Goal: Task Accomplishment & Management: Use online tool/utility

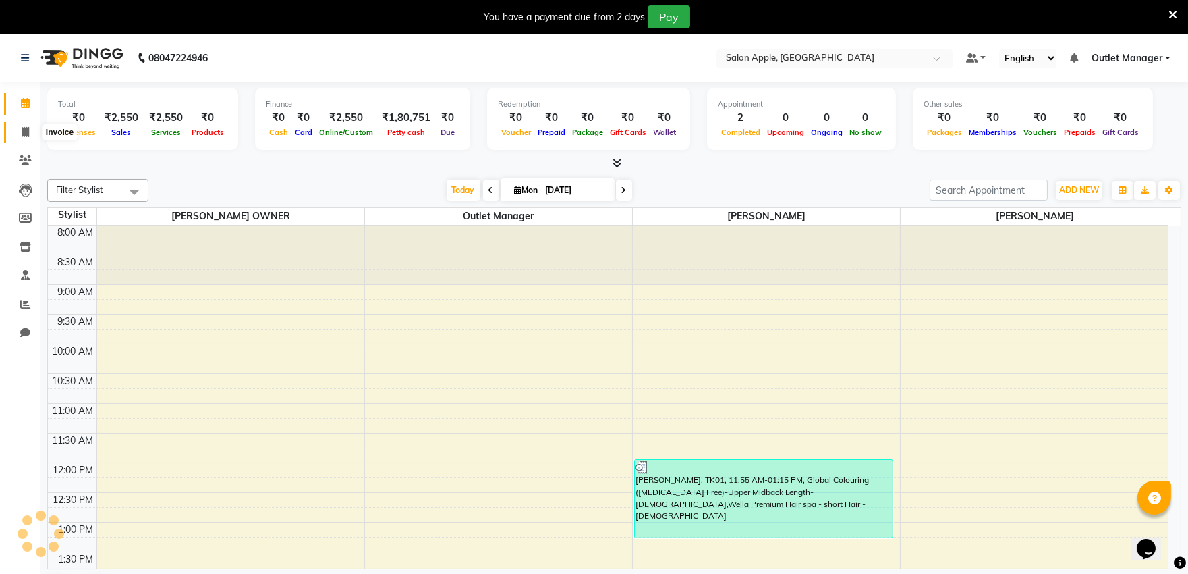
click at [22, 130] on icon at bounding box center [25, 132] width 7 height 10
select select "service"
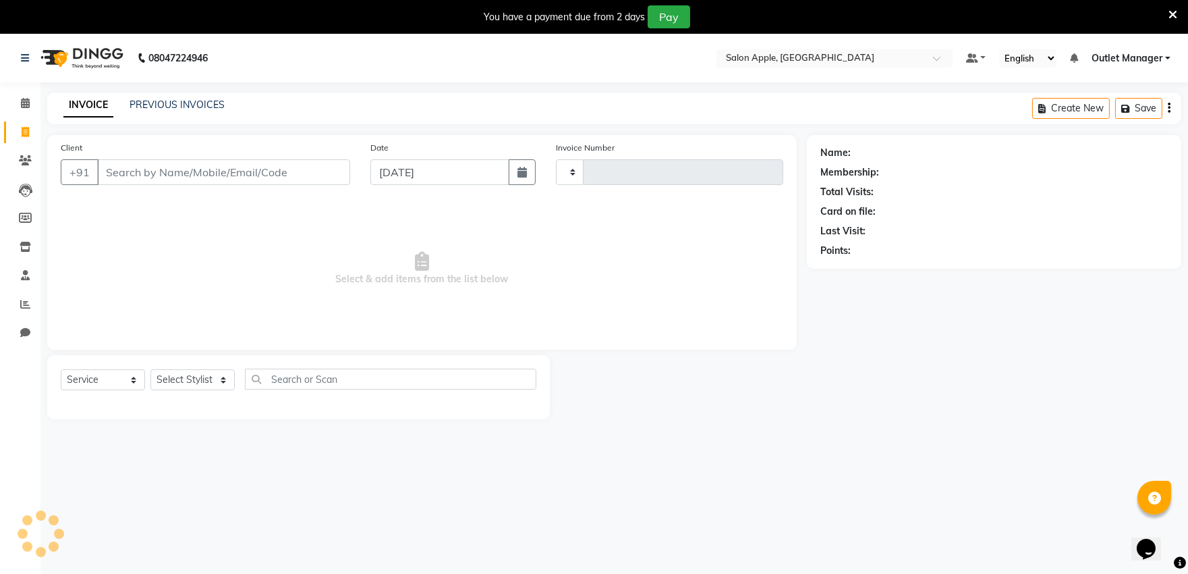
type input "0470"
select select "6774"
click at [173, 105] on link "PREVIOUS INVOICES" at bounding box center [177, 105] width 95 height 12
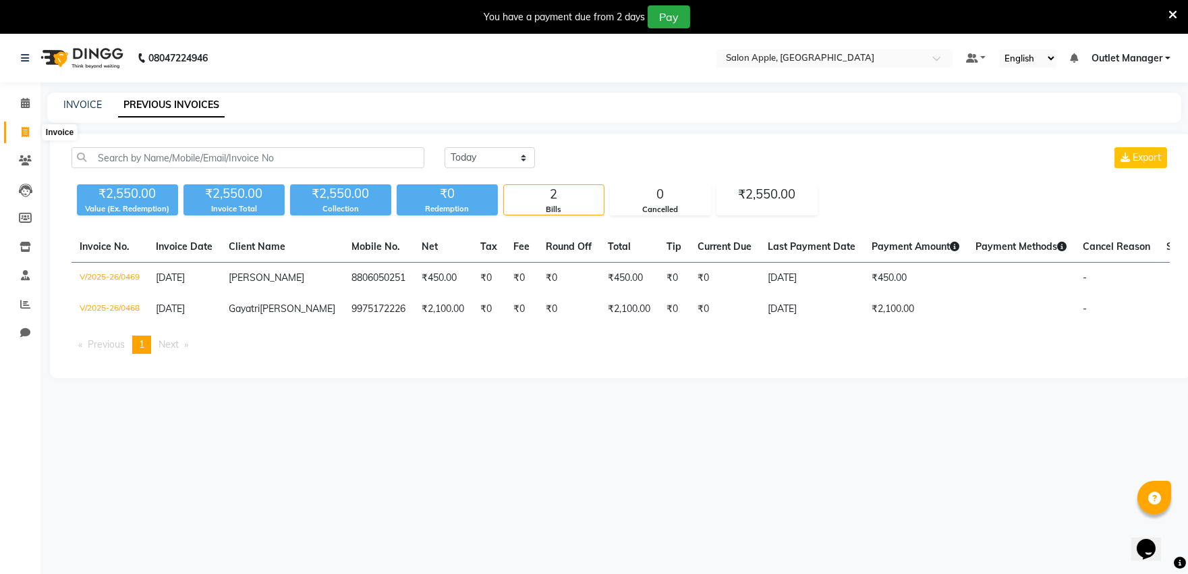
click at [28, 130] on icon at bounding box center [25, 132] width 7 height 10
select select "service"
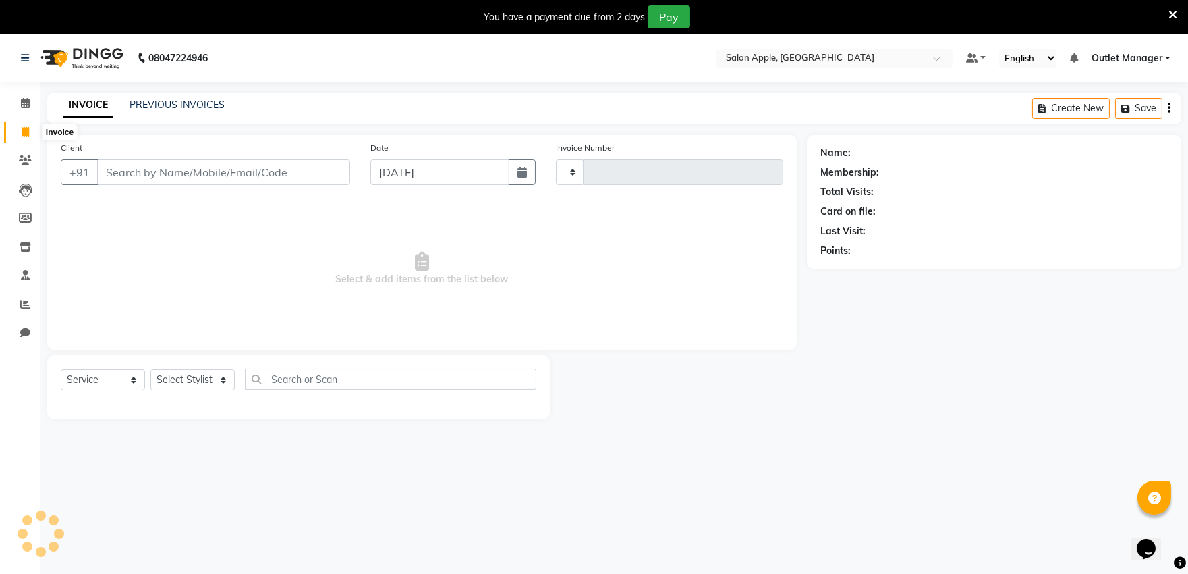
type input "0470"
select select "6774"
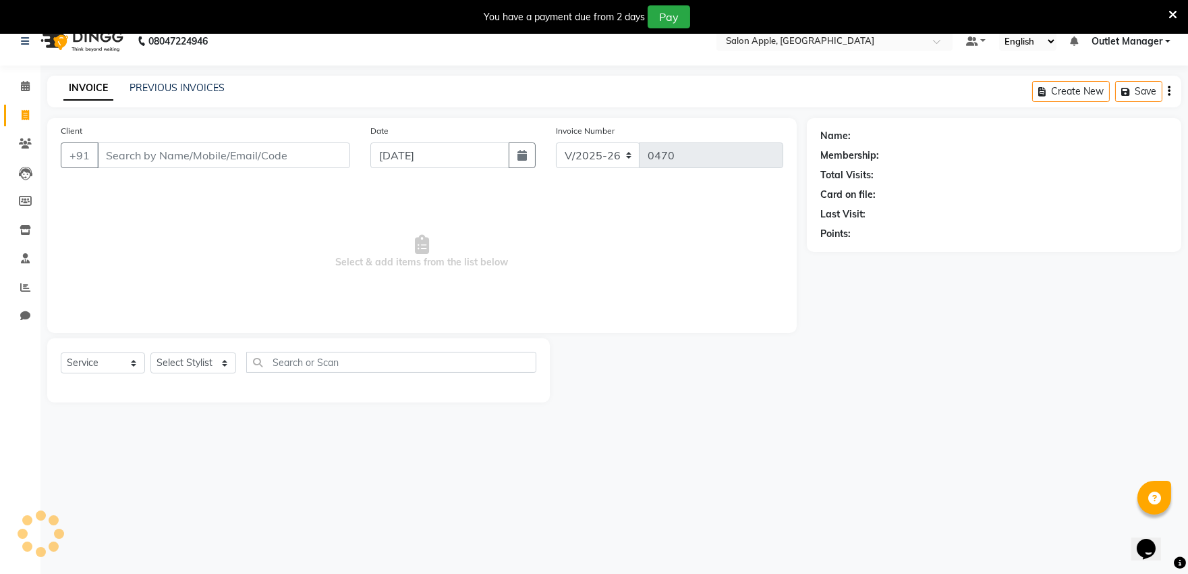
scroll to position [34, 0]
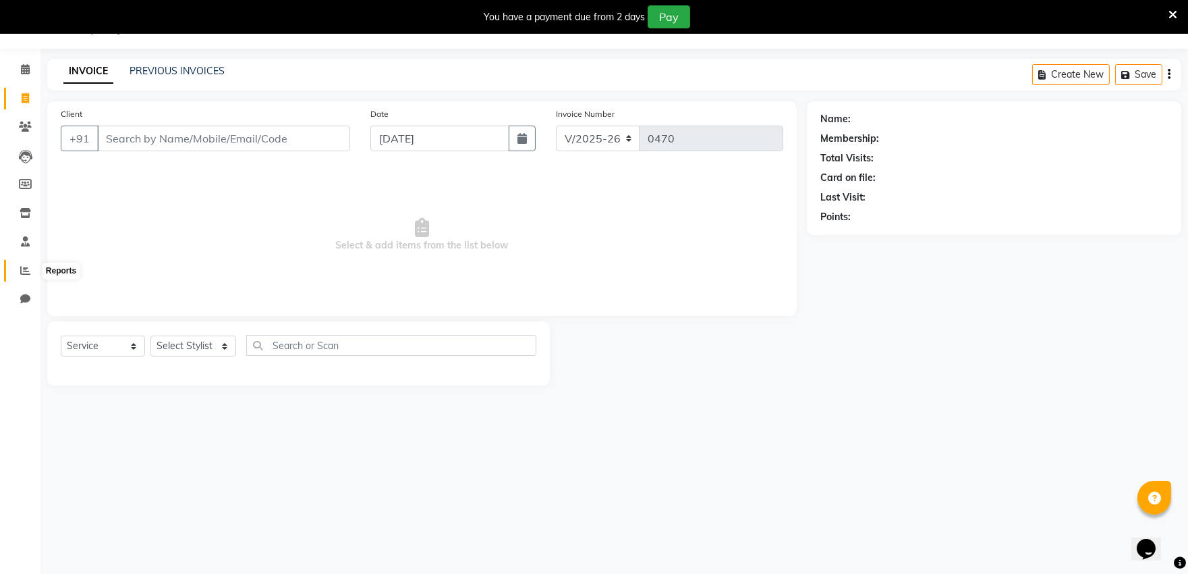
click at [26, 274] on icon at bounding box center [25, 270] width 10 height 10
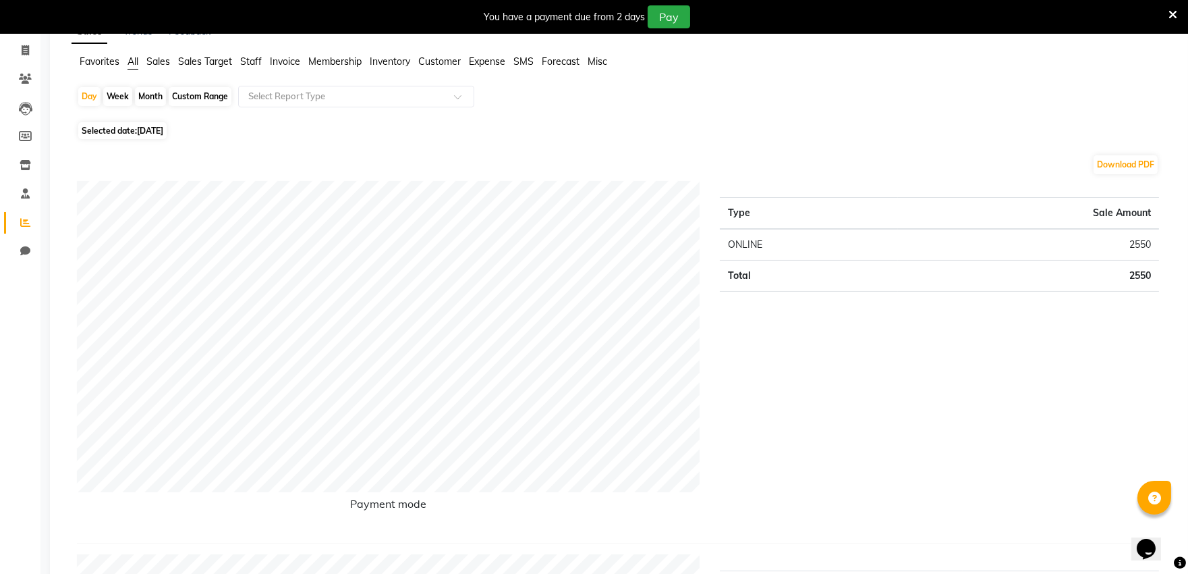
scroll to position [109, 0]
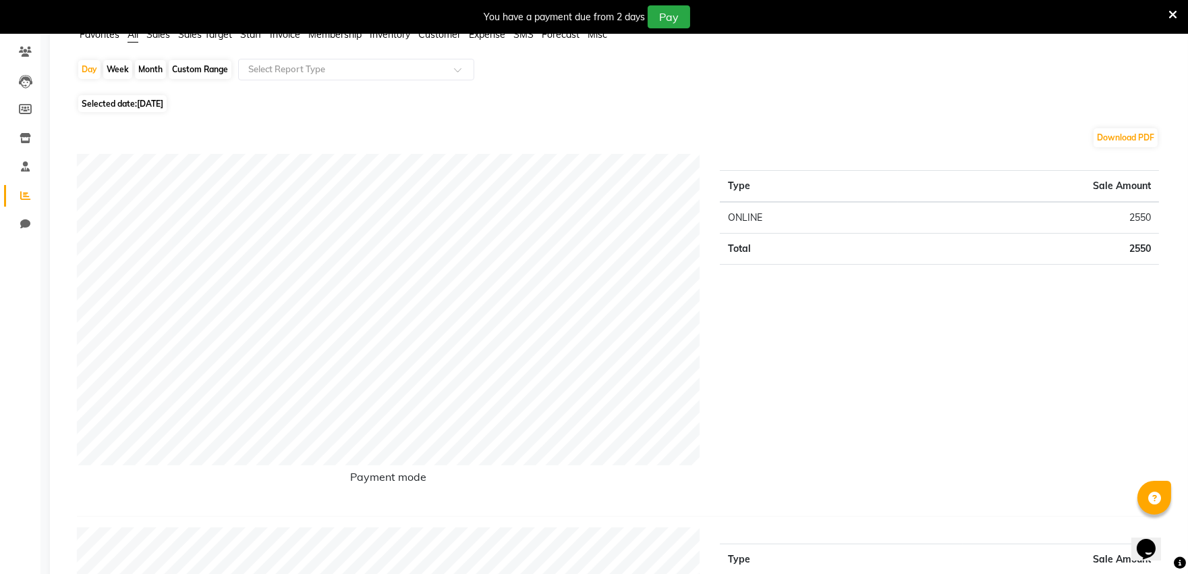
click at [152, 69] on div "Month" at bounding box center [150, 69] width 31 height 19
select select "9"
select select "2025"
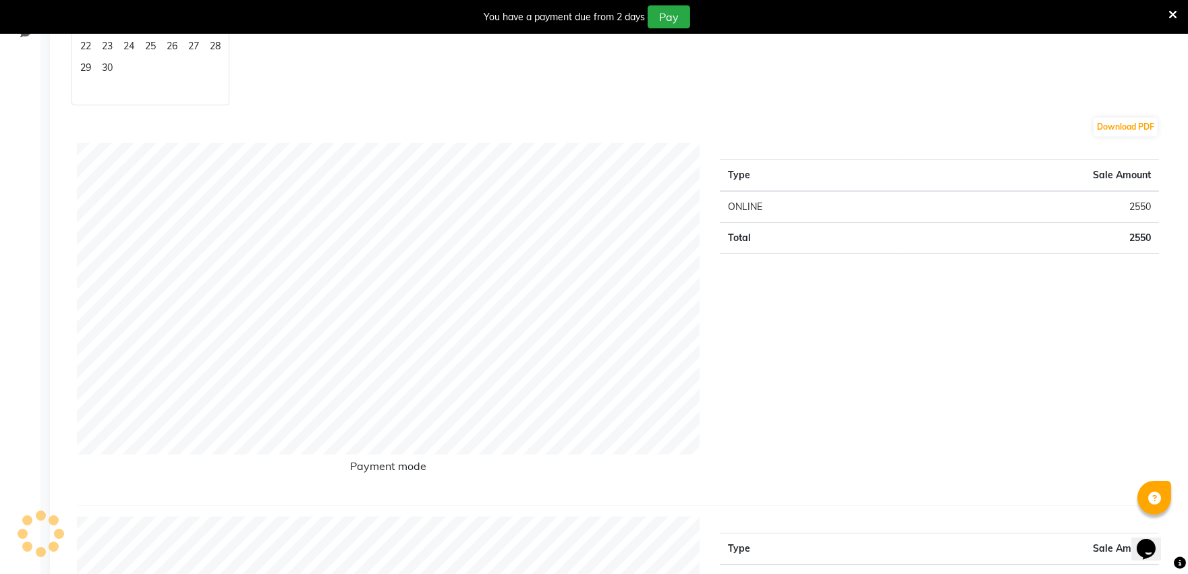
scroll to position [0, 0]
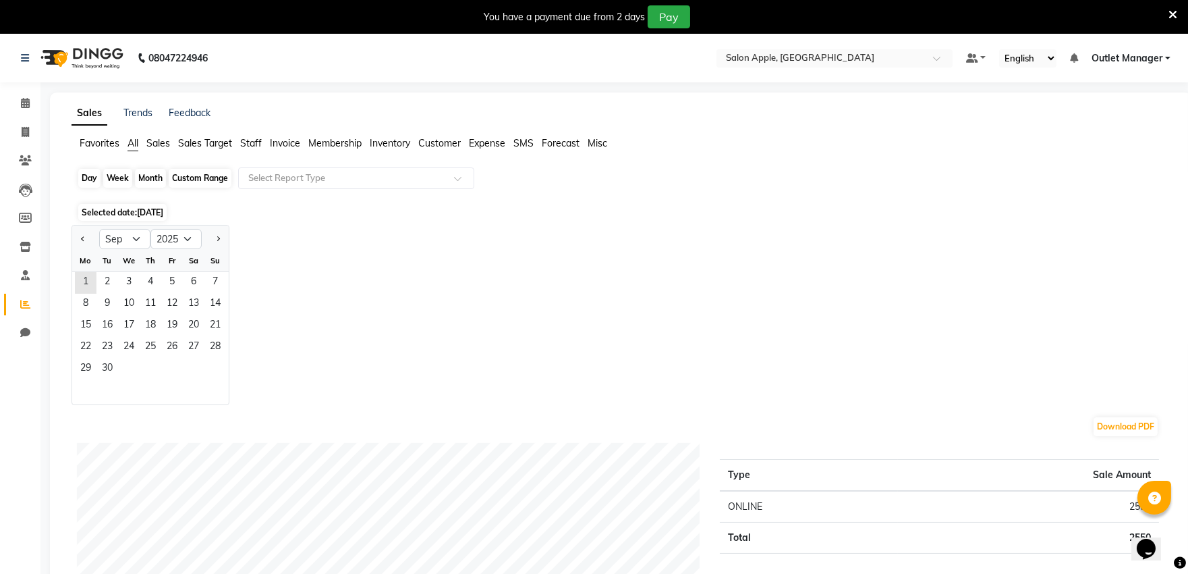
click at [144, 176] on div "Month" at bounding box center [150, 178] width 31 height 19
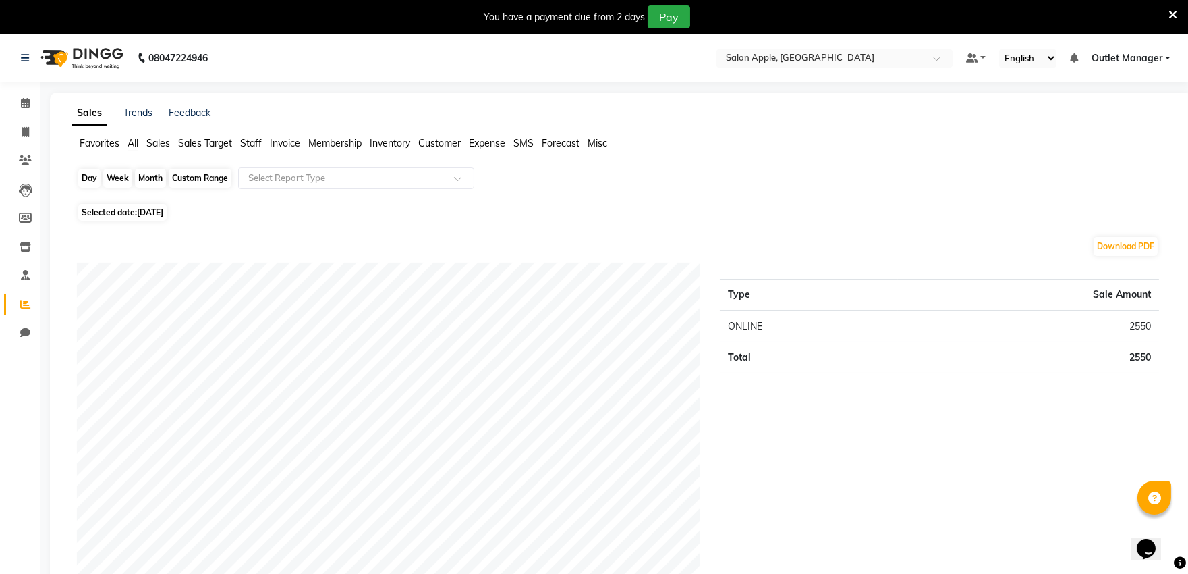
click at [143, 176] on div "Month" at bounding box center [150, 178] width 31 height 19
select select "9"
select select "2025"
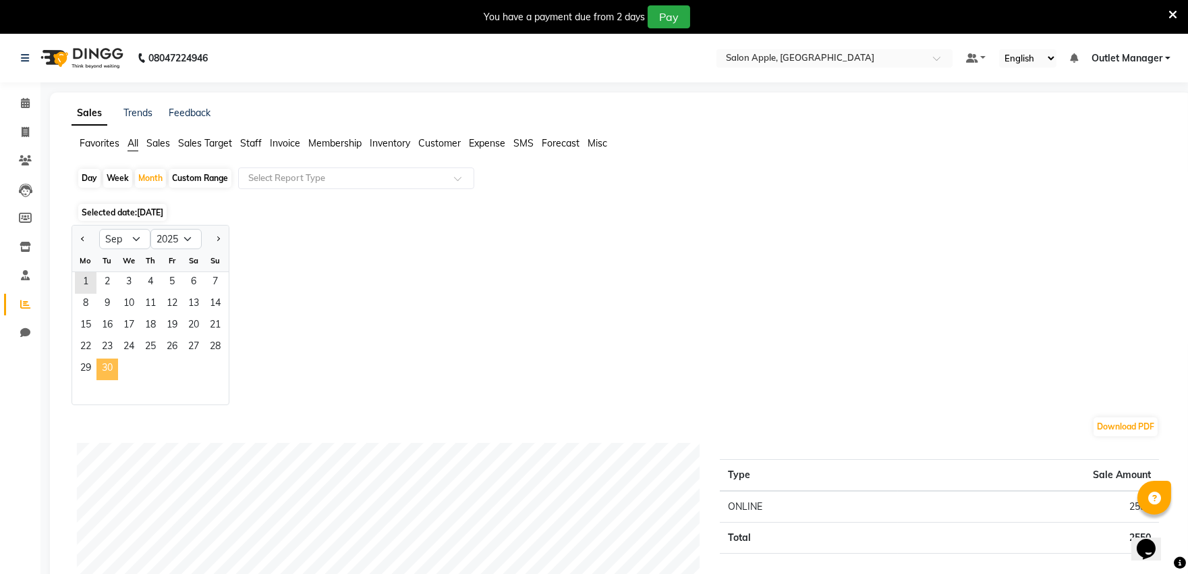
click at [103, 363] on span "30" at bounding box center [108, 369] width 22 height 22
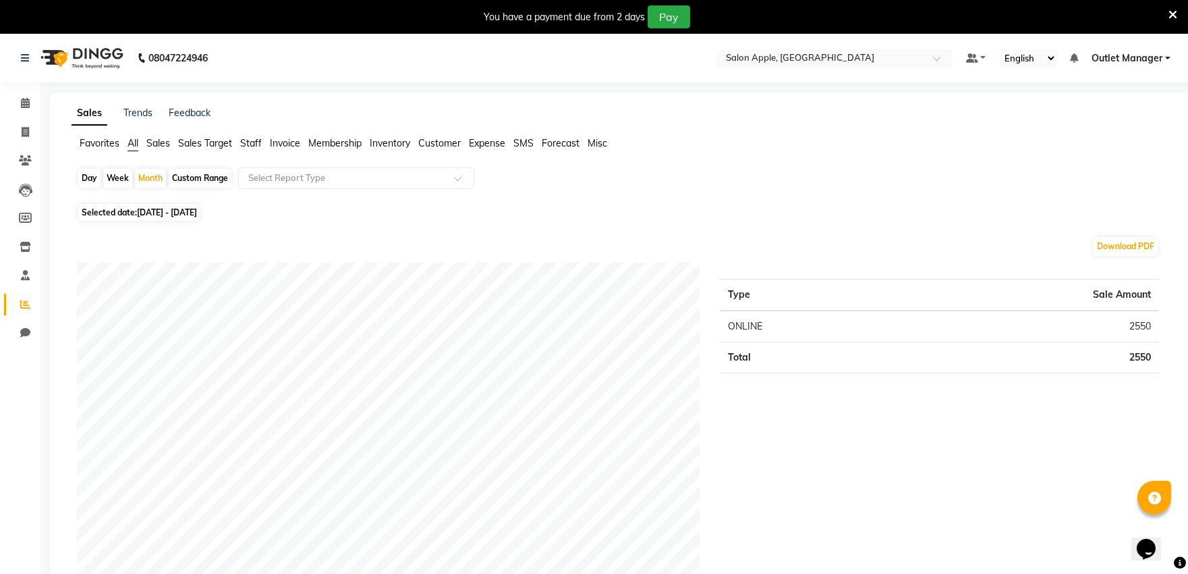
click at [183, 178] on div "Custom Range" at bounding box center [200, 178] width 63 height 19
select select "9"
select select "2025"
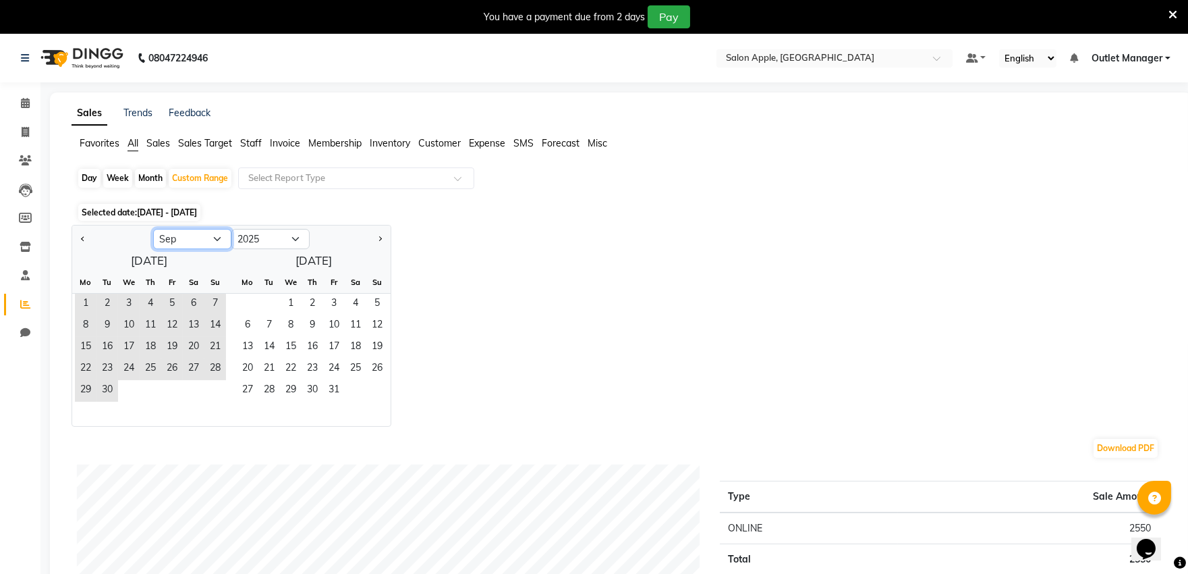
click at [169, 238] on select "Jan Feb Mar Apr May Jun [DATE] Aug Sep Oct Nov Dec" at bounding box center [192, 239] width 78 height 20
select select "8"
click at [153, 229] on select "Jan Feb Mar Apr May Jun [DATE] Aug Sep Oct Nov Dec" at bounding box center [192, 239] width 78 height 20
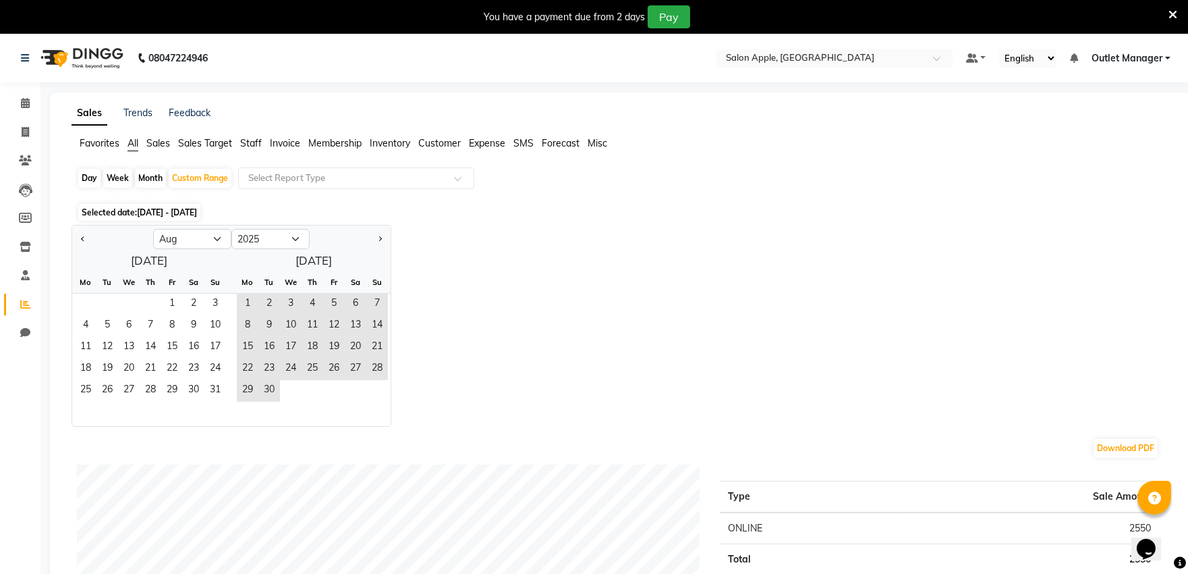
click at [144, 176] on div "Month" at bounding box center [150, 178] width 31 height 19
select select "9"
select select "2025"
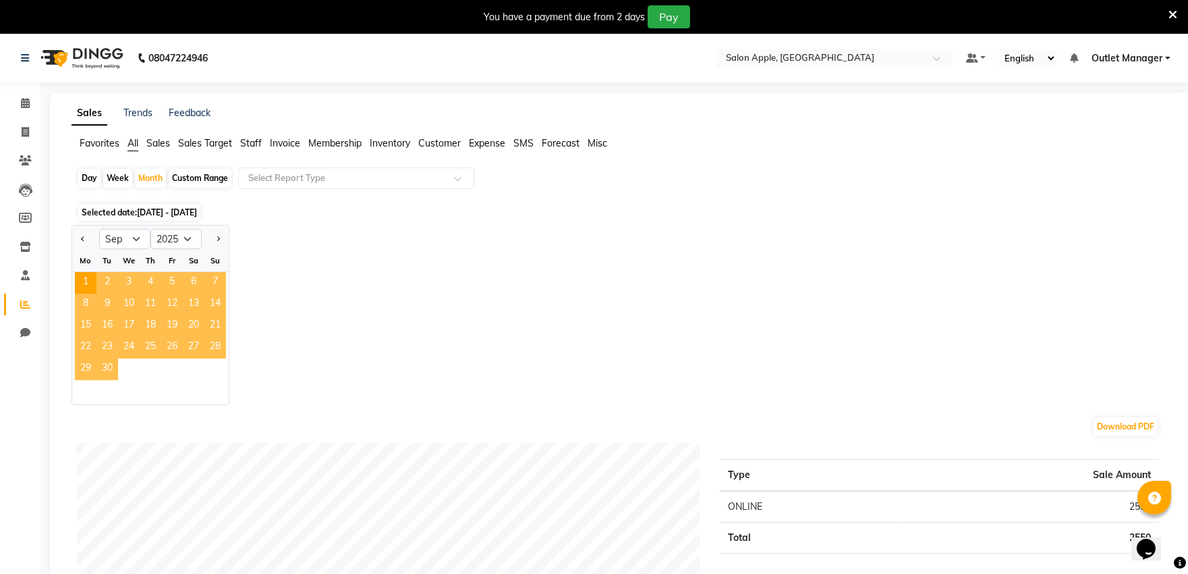
drag, startPoint x: 111, startPoint y: 366, endPoint x: 121, endPoint y: 365, distance: 10.2
click at [117, 365] on span "30" at bounding box center [108, 369] width 22 height 22
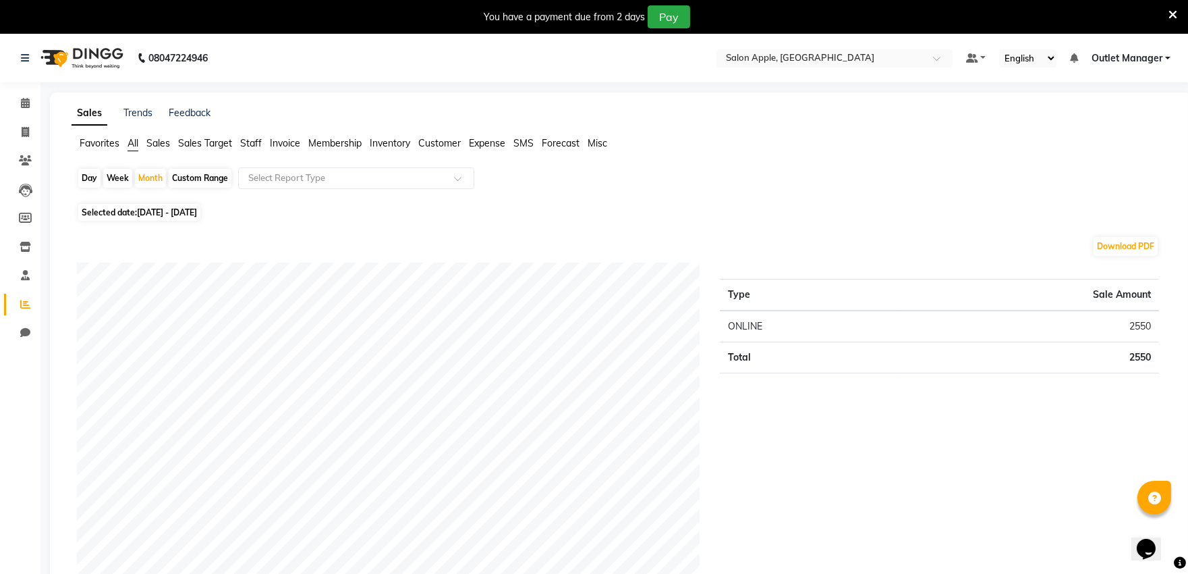
click at [186, 171] on div "Custom Range" at bounding box center [200, 178] width 63 height 19
select select "9"
select select "2025"
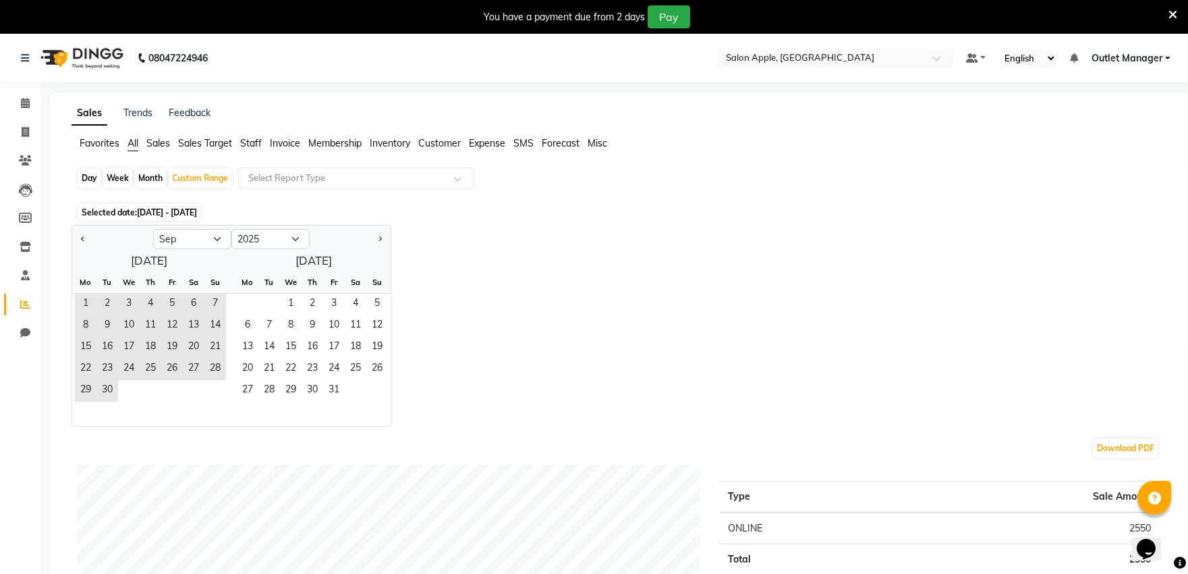
click at [295, 255] on div "[DATE] Mo Tu We Th Fr Sa Su 1 2 3 4 5 6 7 8 9 10 11 12 13 14 15 16 17 18 19 20 …" at bounding box center [231, 338] width 319 height 176
click at [302, 254] on div "[DATE] Mo Tu We Th Fr Sa Su 1 2 3 4 5 6 7 8 9 10 11 12 13 14 15 16 17 18 19 20 …" at bounding box center [231, 338] width 319 height 176
click at [344, 255] on div "[DATE] Mo Tu We Th Fr Sa Su 1 2 3 4 5 6 7 8 9 10 11 12 13 14 15 16 17 18 19 20 …" at bounding box center [231, 338] width 319 height 176
click at [379, 238] on span "Next month" at bounding box center [379, 238] width 5 height 5
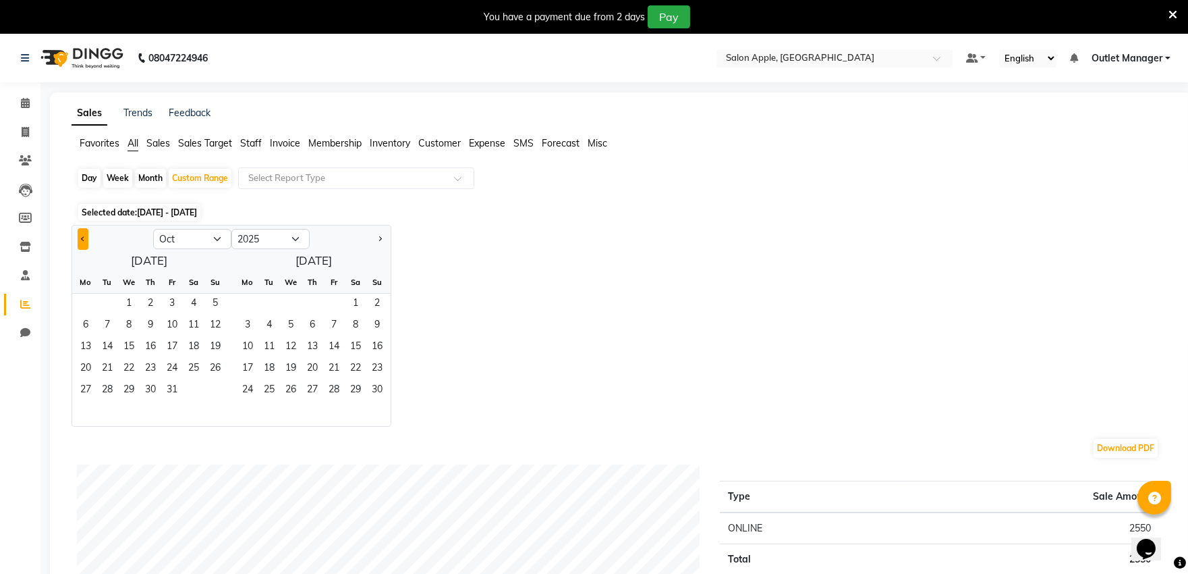
click at [82, 233] on button "Previous month" at bounding box center [83, 239] width 11 height 22
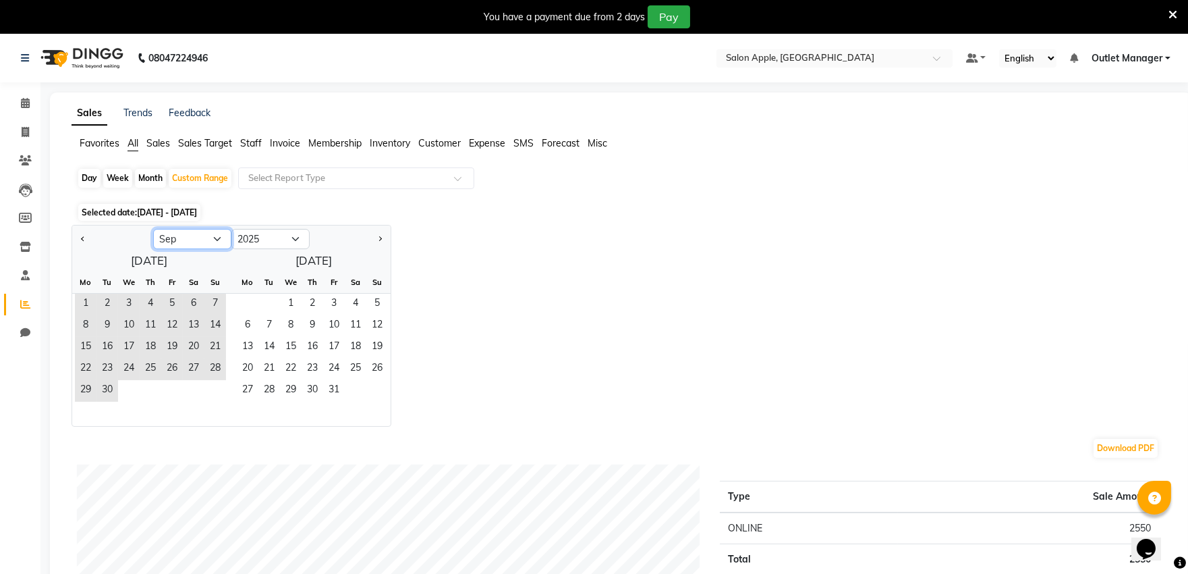
click at [183, 231] on select "Jan Feb Mar Apr May Jun [DATE] Aug Sep Oct Nov Dec" at bounding box center [192, 239] width 78 height 20
select select "8"
click at [153, 229] on select "Jan Feb Mar Apr May Jun [DATE] Aug Sep Oct Nov Dec" at bounding box center [192, 239] width 78 height 20
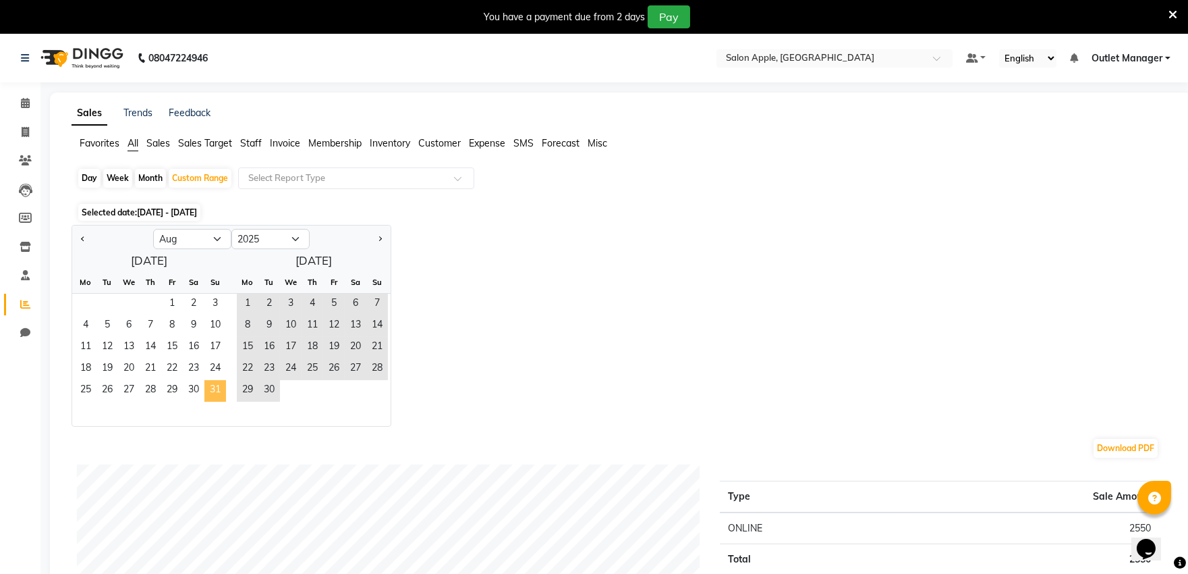
click at [211, 387] on span "31" at bounding box center [215, 391] width 22 height 22
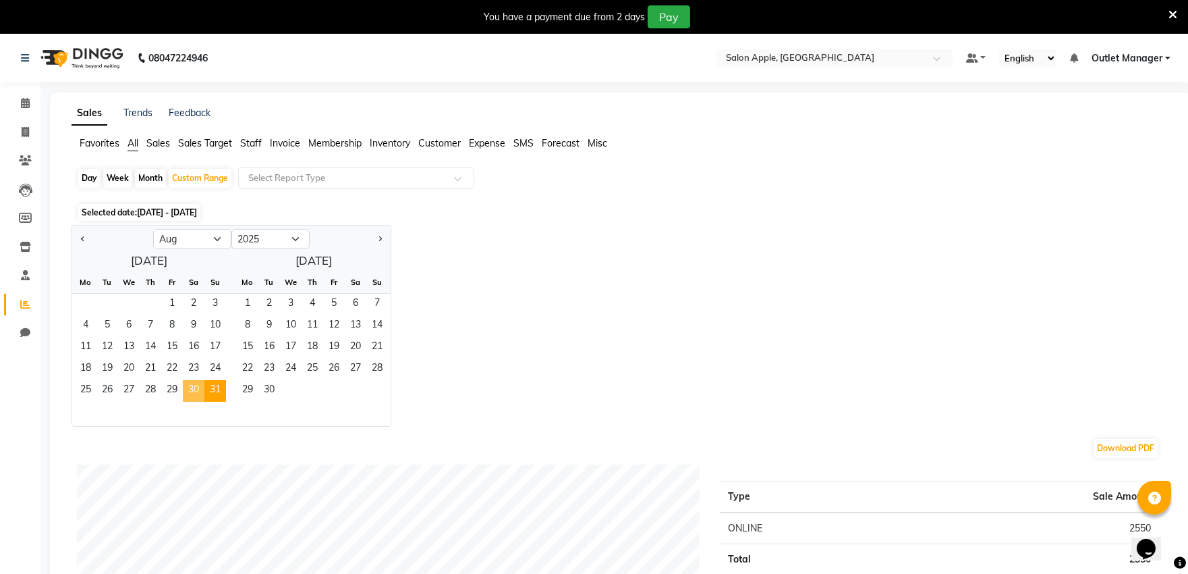
click at [196, 387] on span "30" at bounding box center [194, 391] width 22 height 22
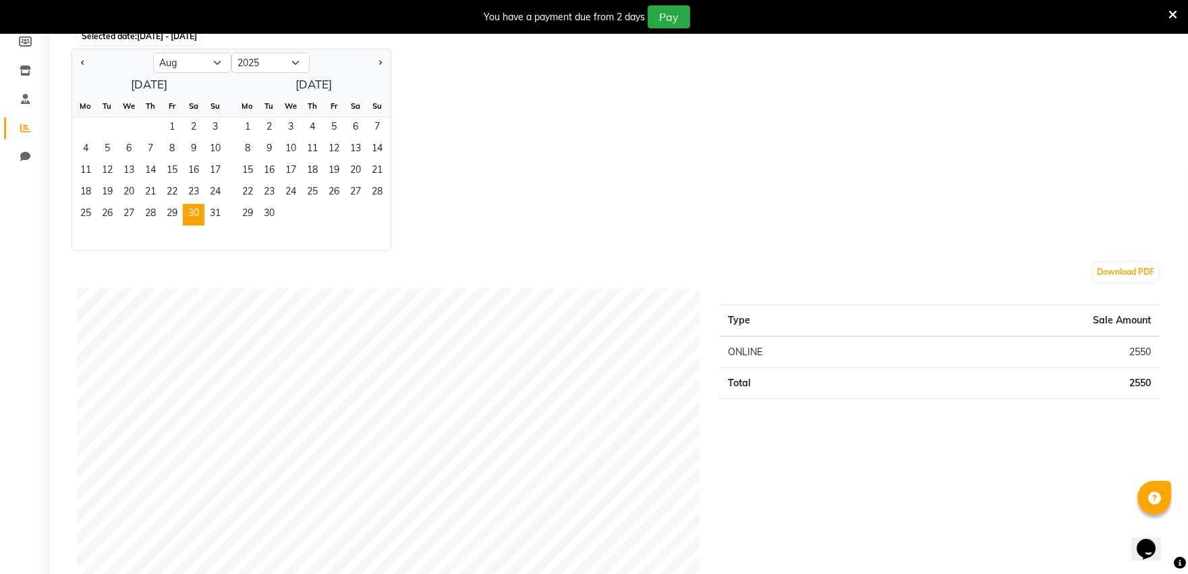
scroll to position [150, 0]
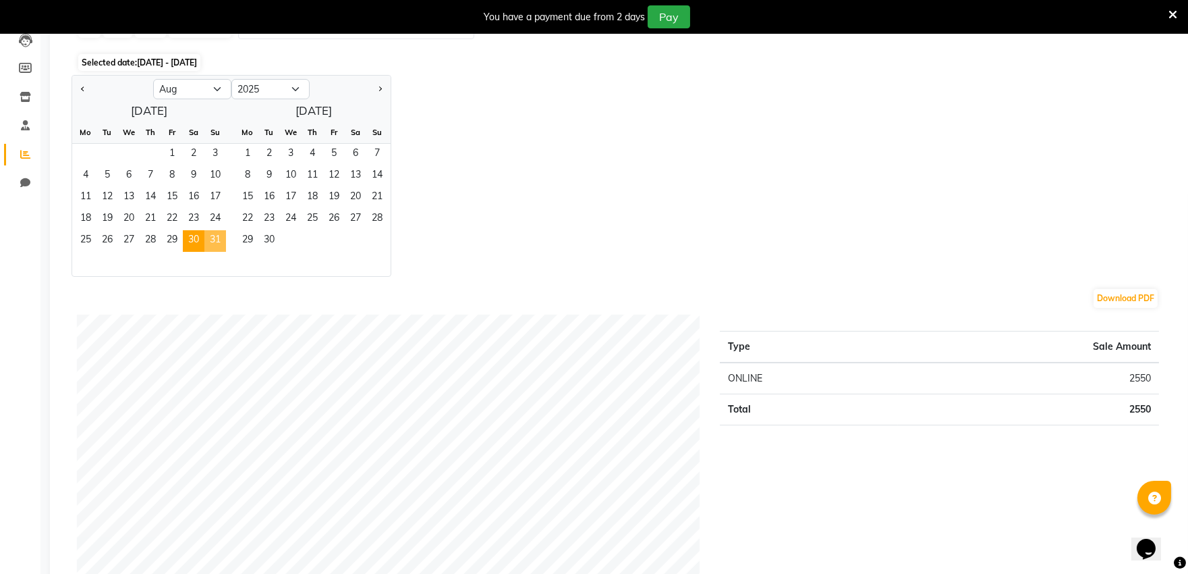
click at [213, 244] on span "31" at bounding box center [215, 241] width 22 height 22
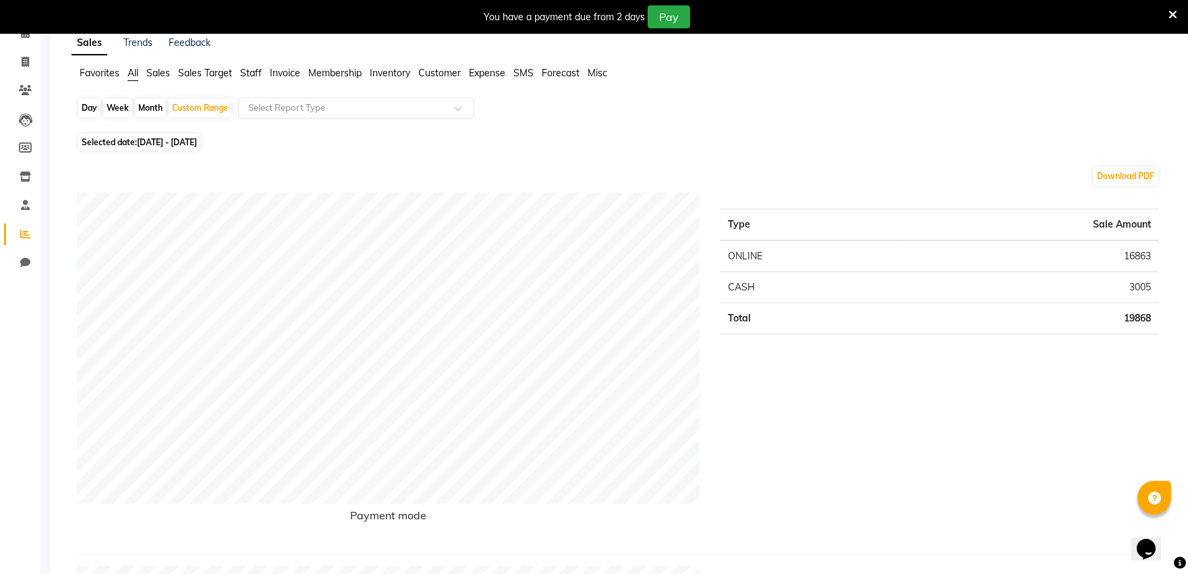
scroll to position [0, 0]
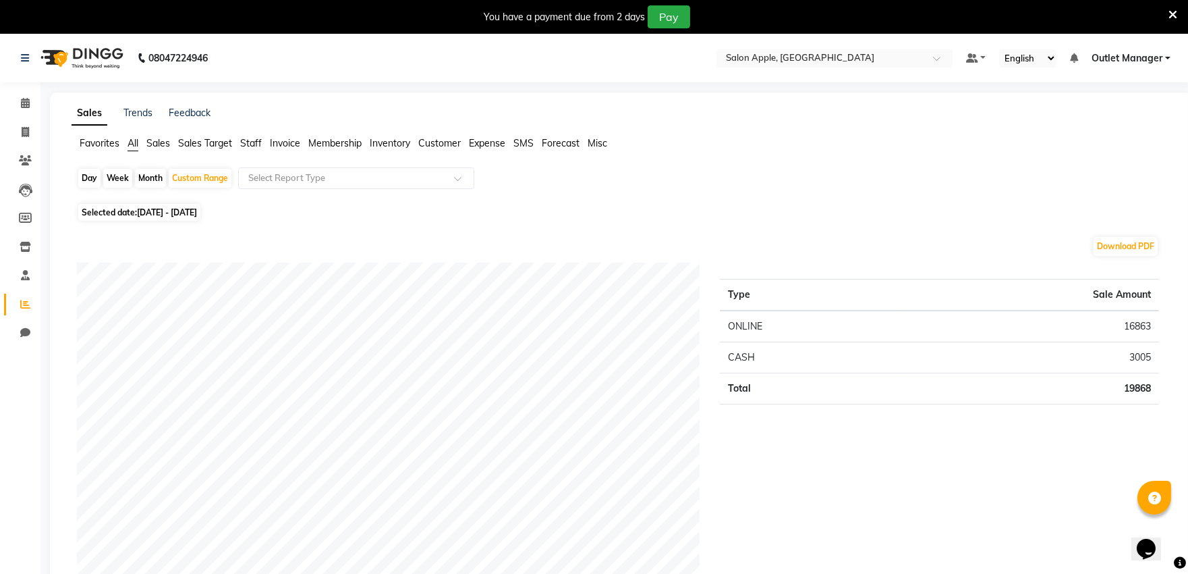
click at [155, 181] on div "Month" at bounding box center [150, 178] width 31 height 19
select select "8"
select select "2025"
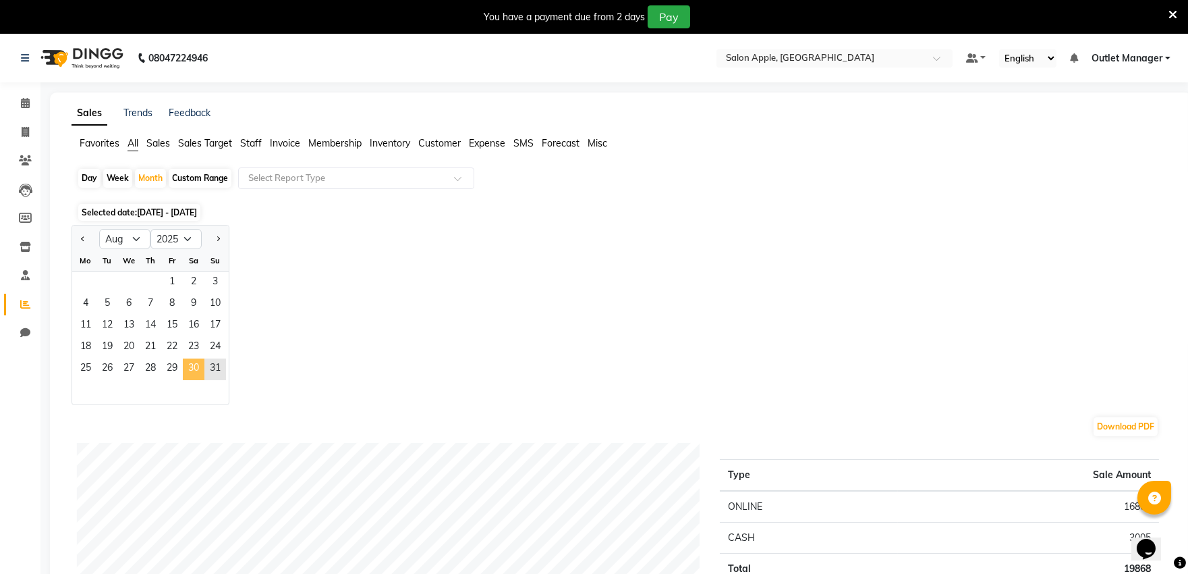
click at [188, 366] on span "30" at bounding box center [194, 369] width 22 height 22
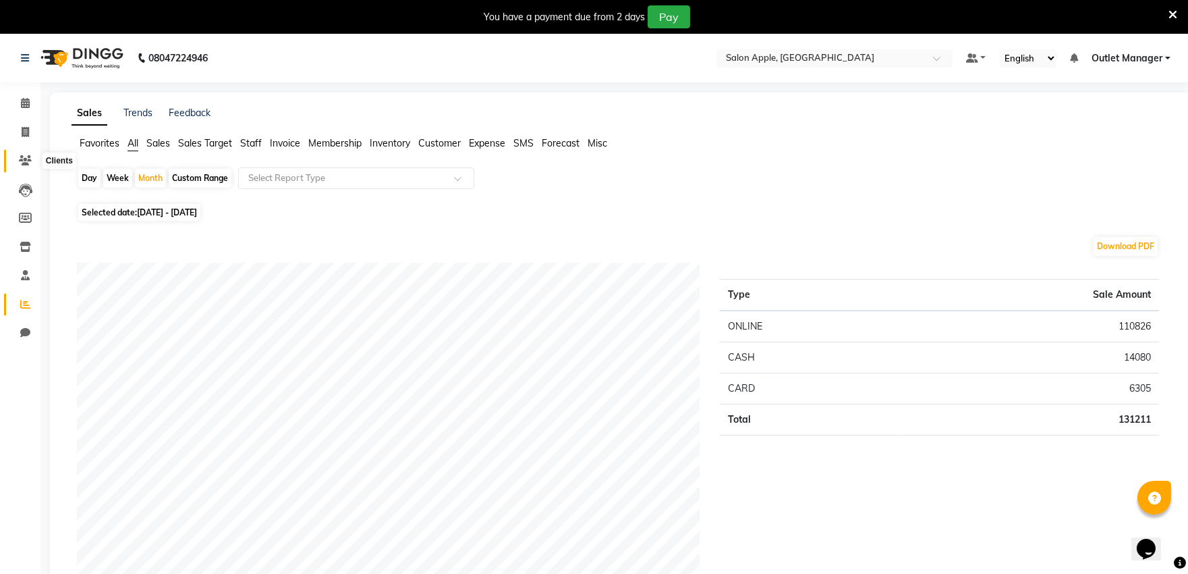
click at [29, 158] on icon at bounding box center [25, 160] width 13 height 10
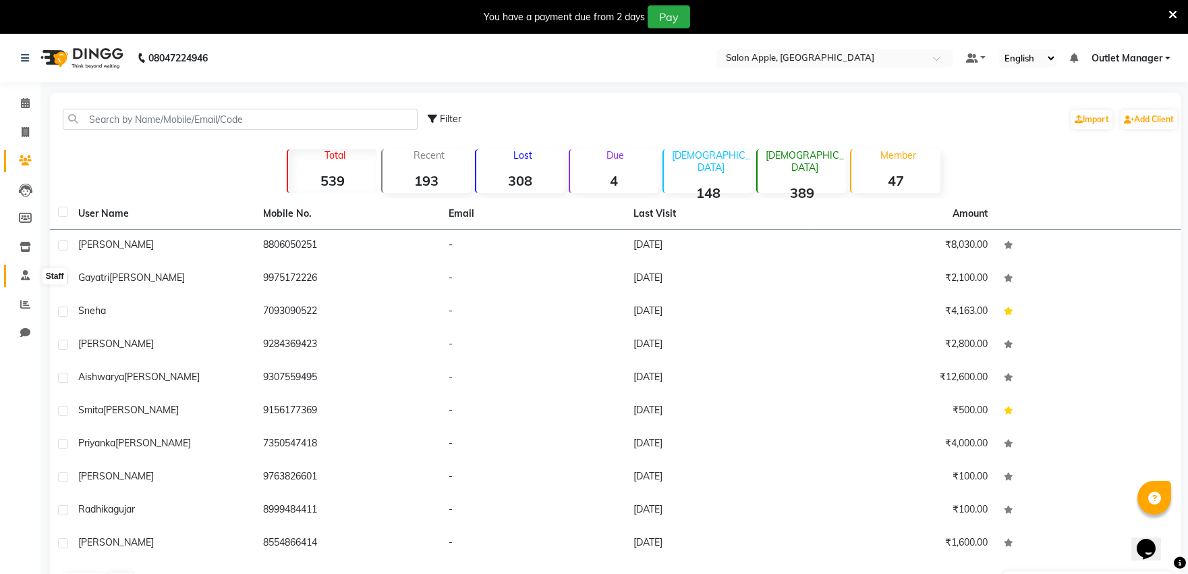
click at [28, 273] on icon at bounding box center [25, 275] width 9 height 10
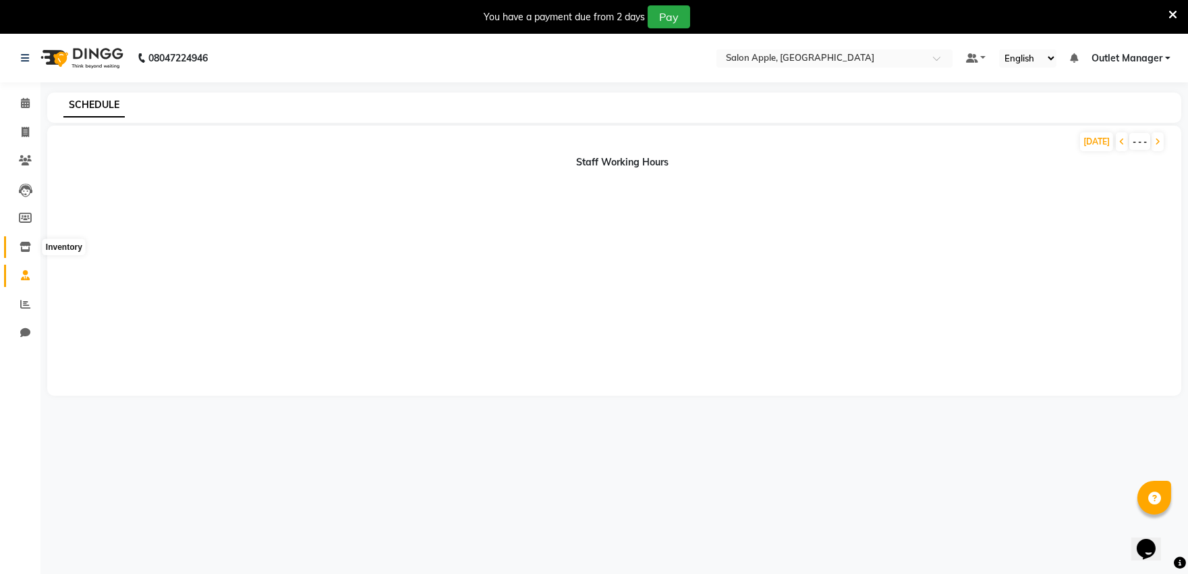
click at [26, 246] on icon at bounding box center [25, 247] width 11 height 10
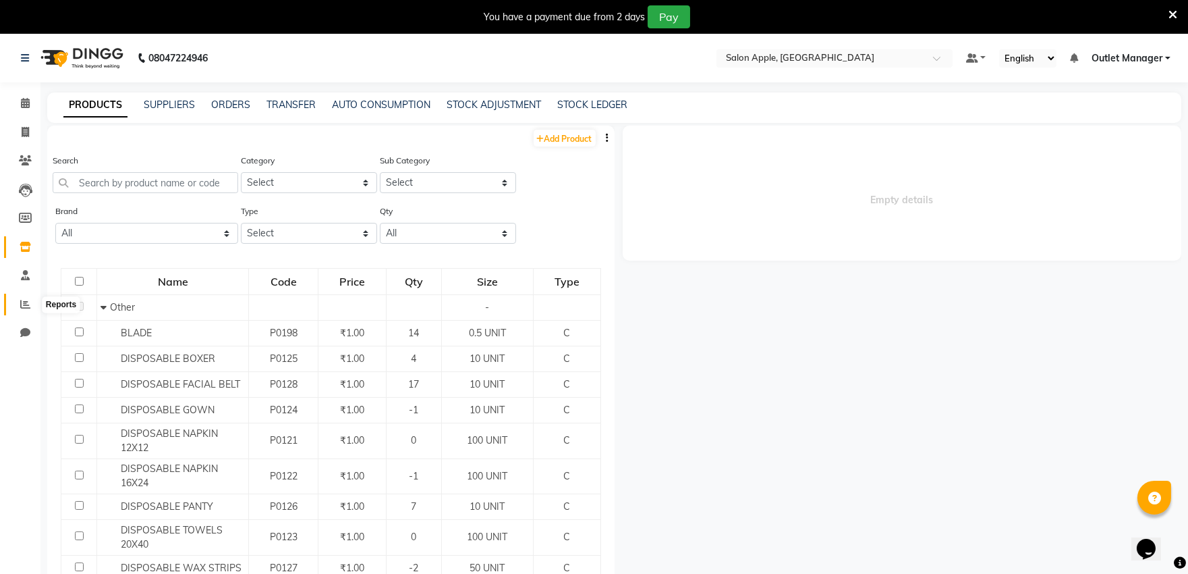
click at [24, 311] on span at bounding box center [25, 305] width 24 height 16
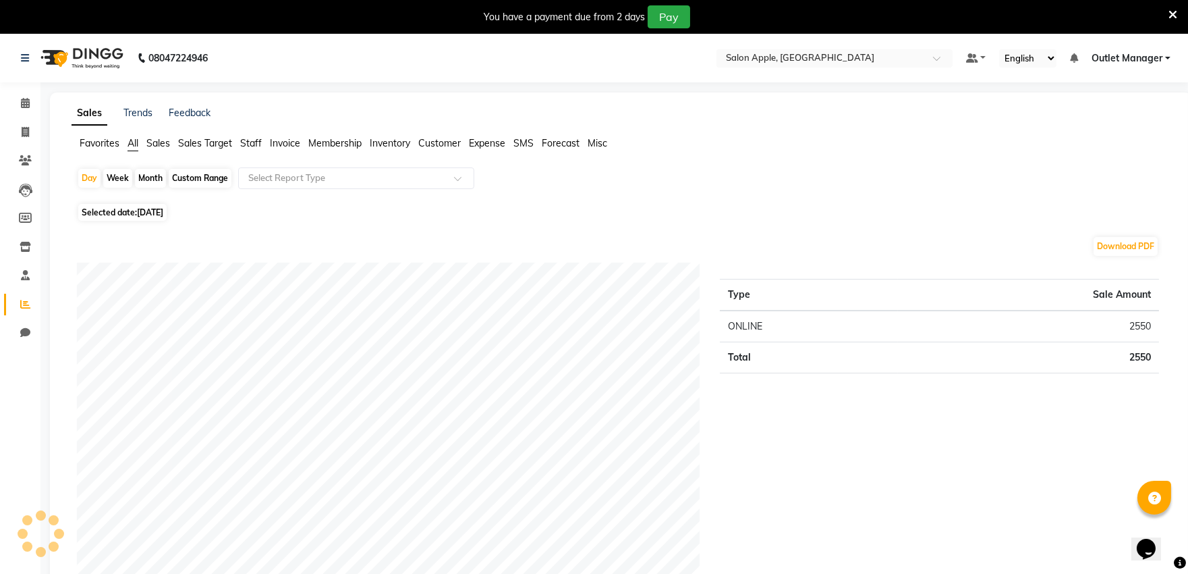
click at [23, 306] on icon at bounding box center [25, 304] width 10 height 10
click at [144, 173] on div "Month" at bounding box center [150, 178] width 31 height 19
select select "9"
select select "2025"
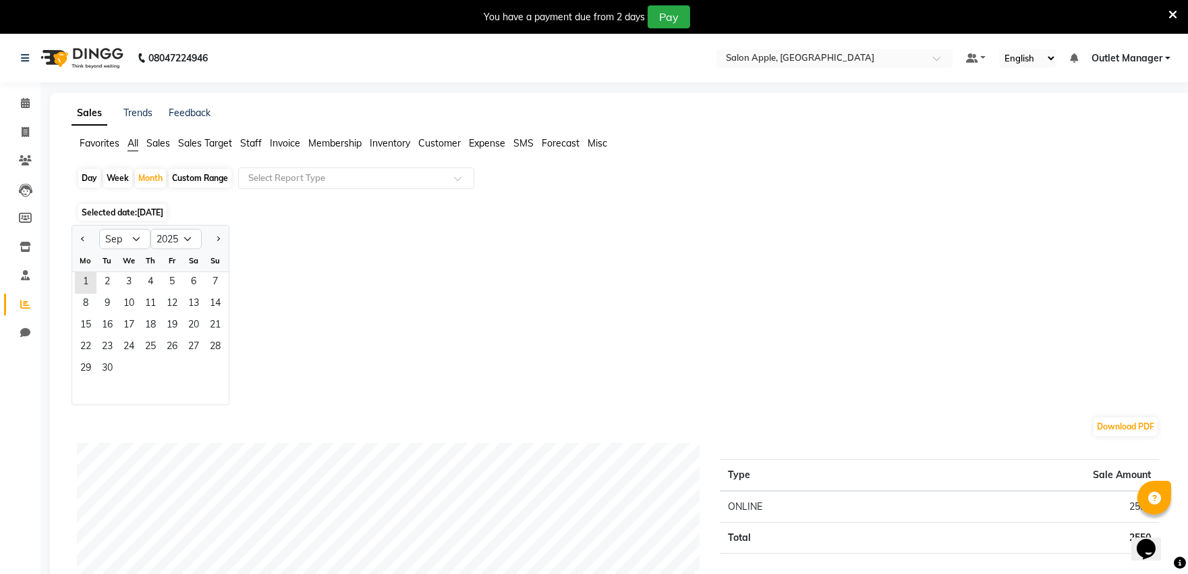
click at [113, 179] on div "Week" at bounding box center [117, 178] width 29 height 19
select select "9"
select select "2025"
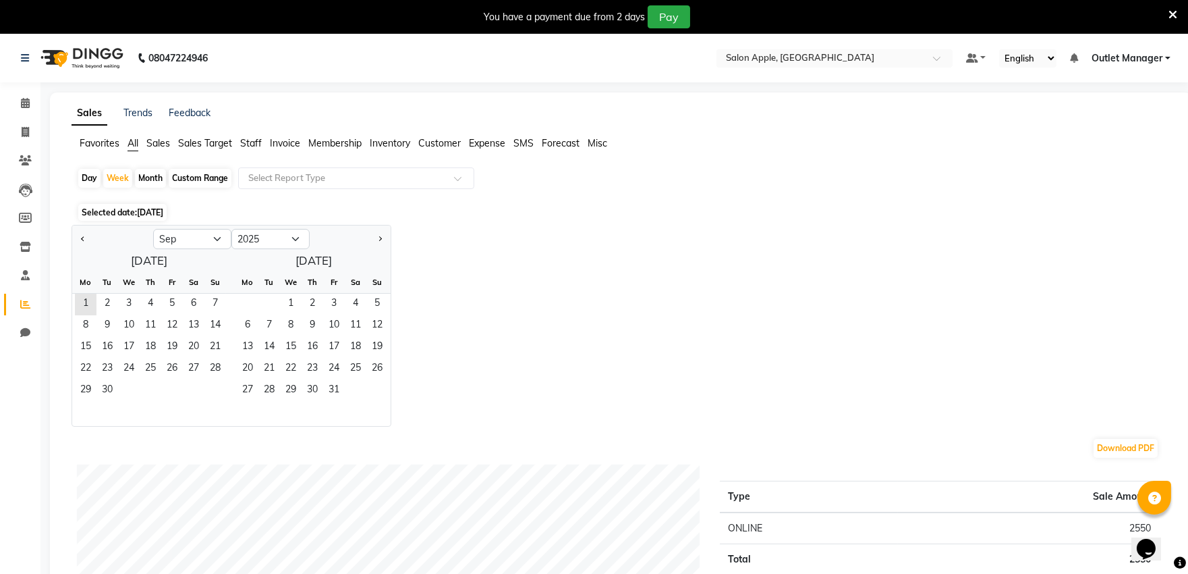
click at [144, 179] on div "Month" at bounding box center [150, 178] width 31 height 19
select select "9"
select select "2025"
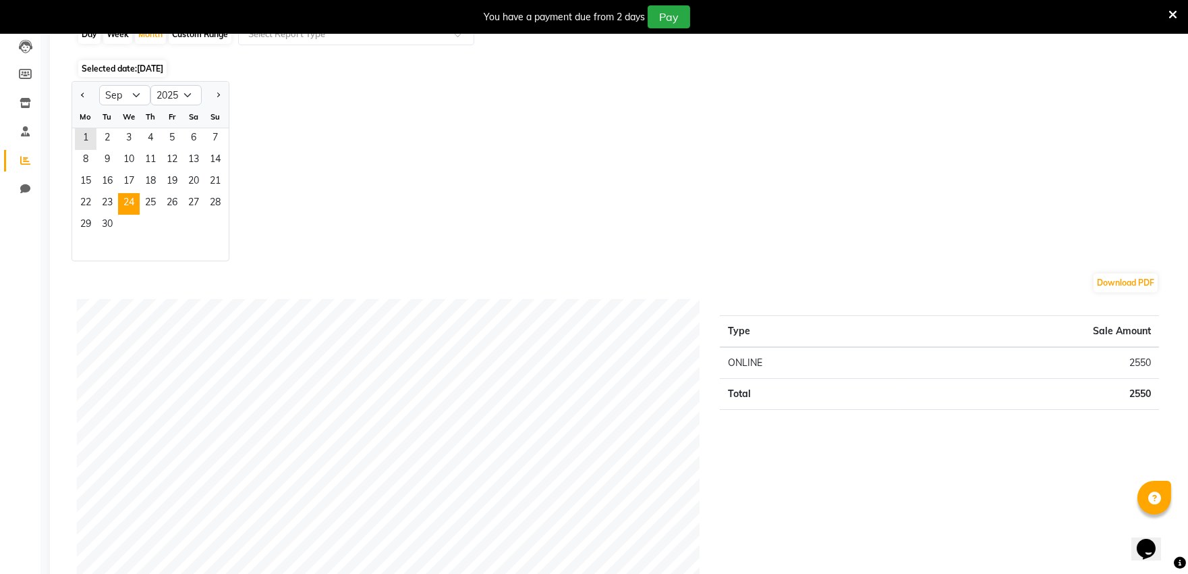
scroll to position [150, 0]
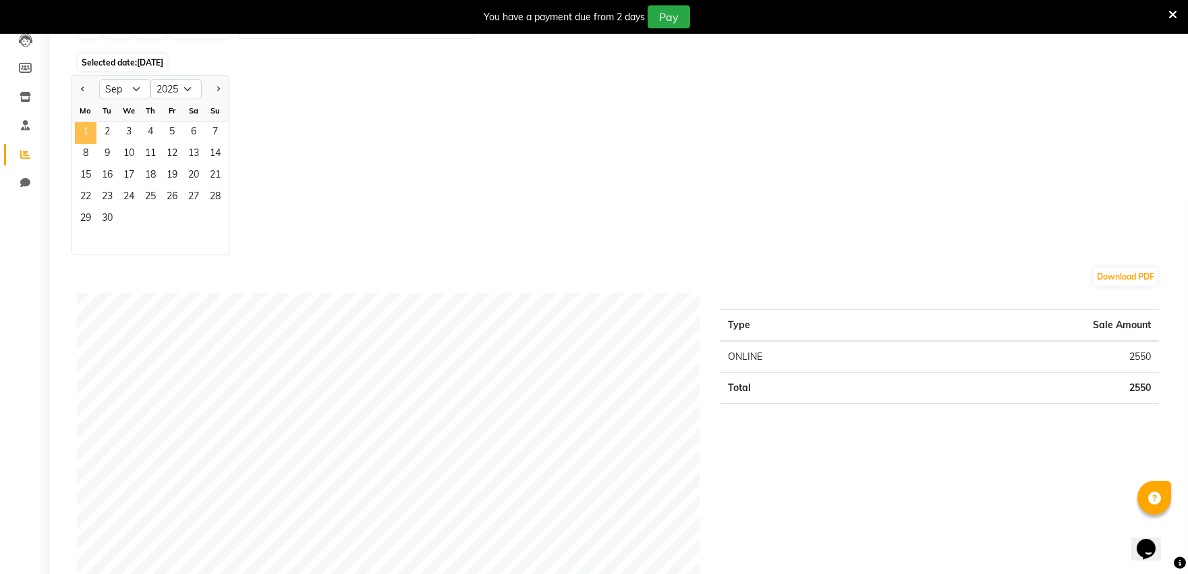
click at [90, 126] on span "1" at bounding box center [86, 133] width 22 height 22
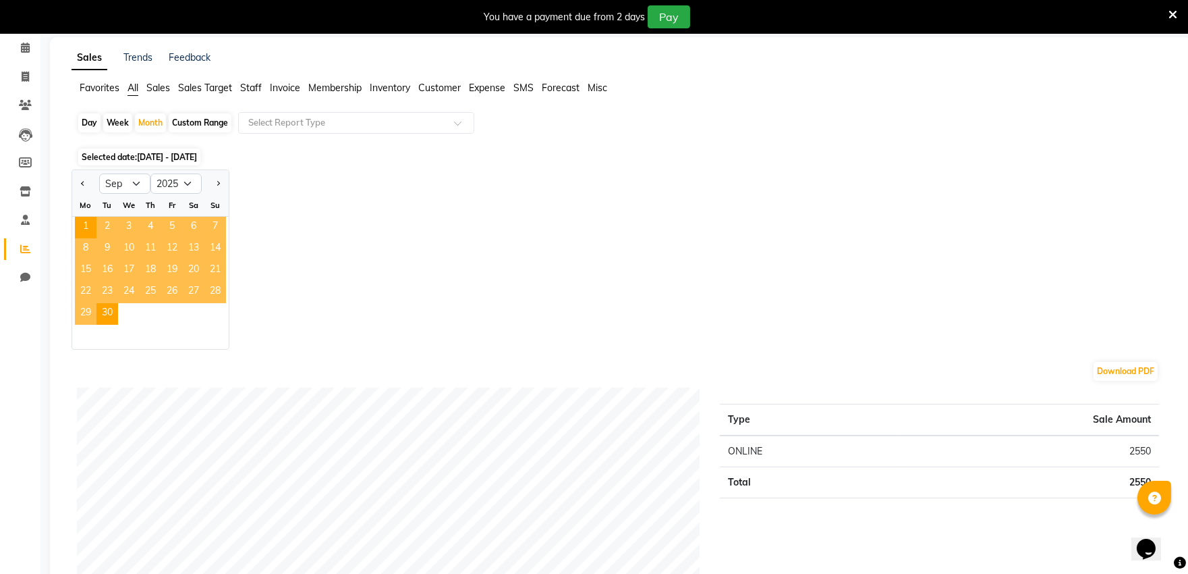
scroll to position [0, 0]
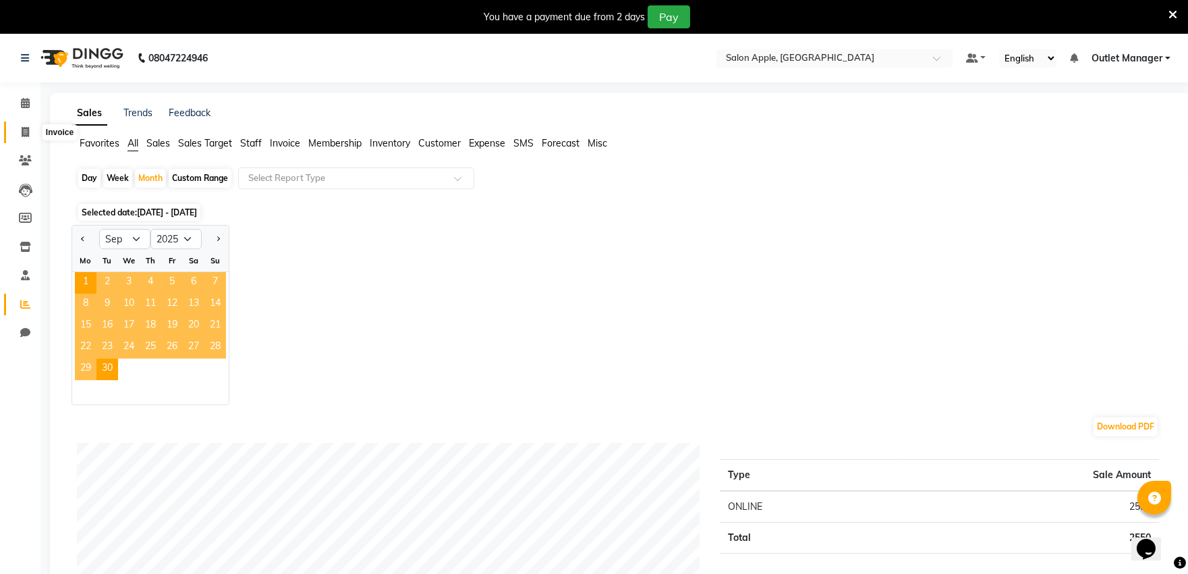
click at [20, 125] on span at bounding box center [25, 133] width 24 height 16
select select "6774"
select select "service"
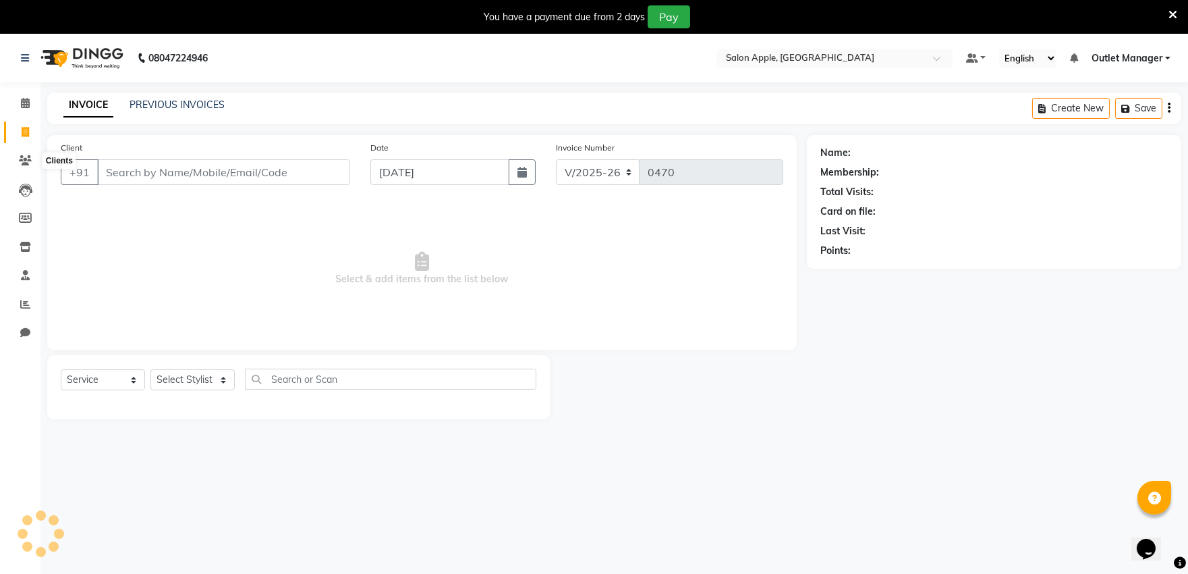
scroll to position [34, 0]
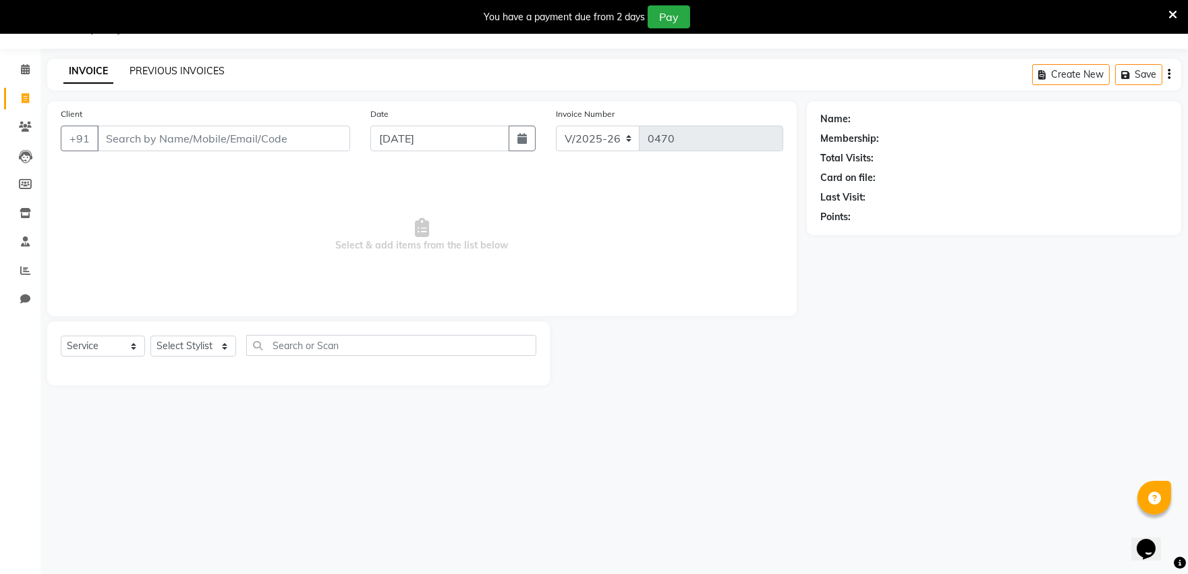
click at [130, 71] on link "PREVIOUS INVOICES" at bounding box center [177, 71] width 95 height 12
